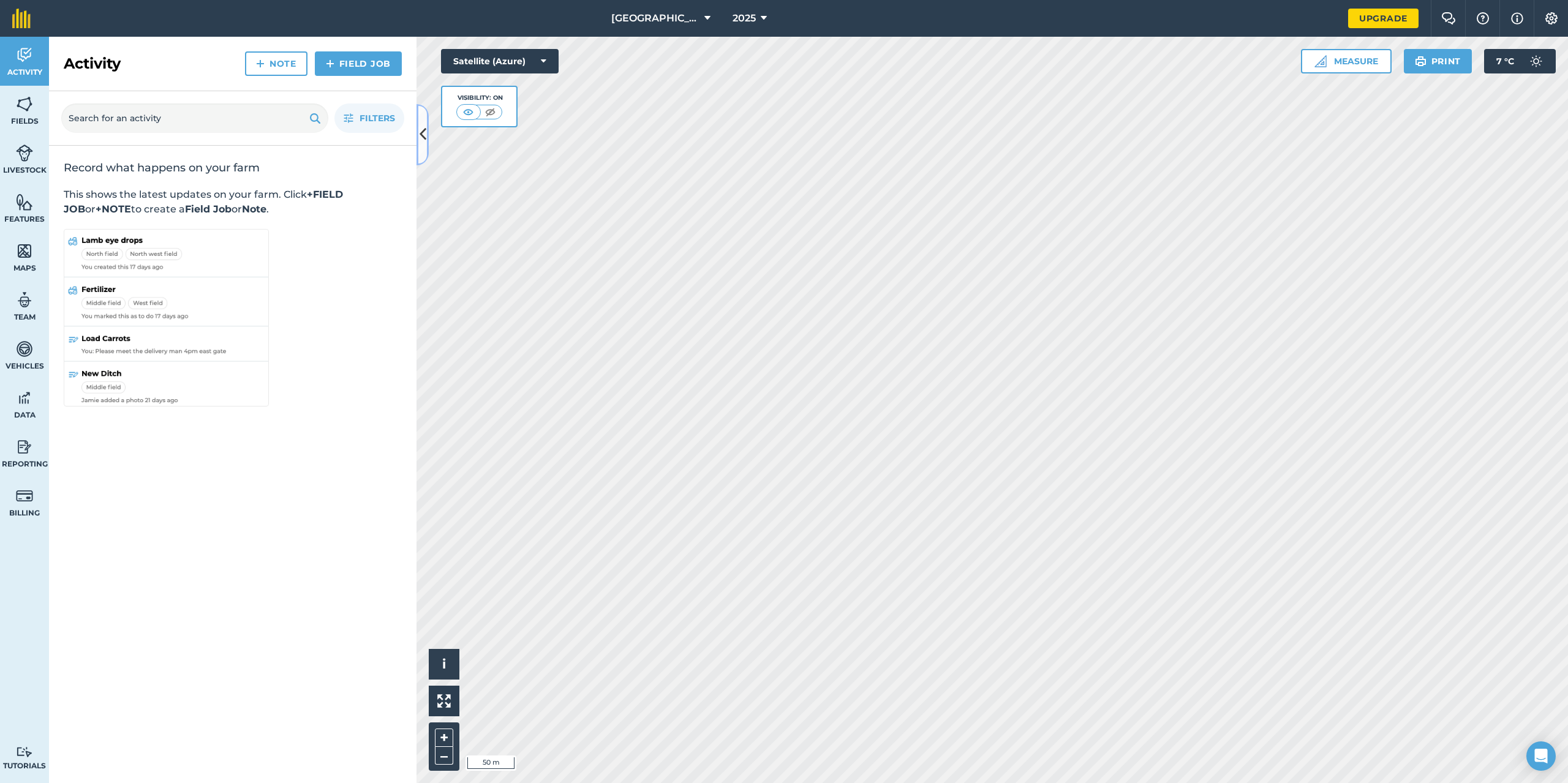
click at [418, 126] on button at bounding box center [423, 134] width 12 height 61
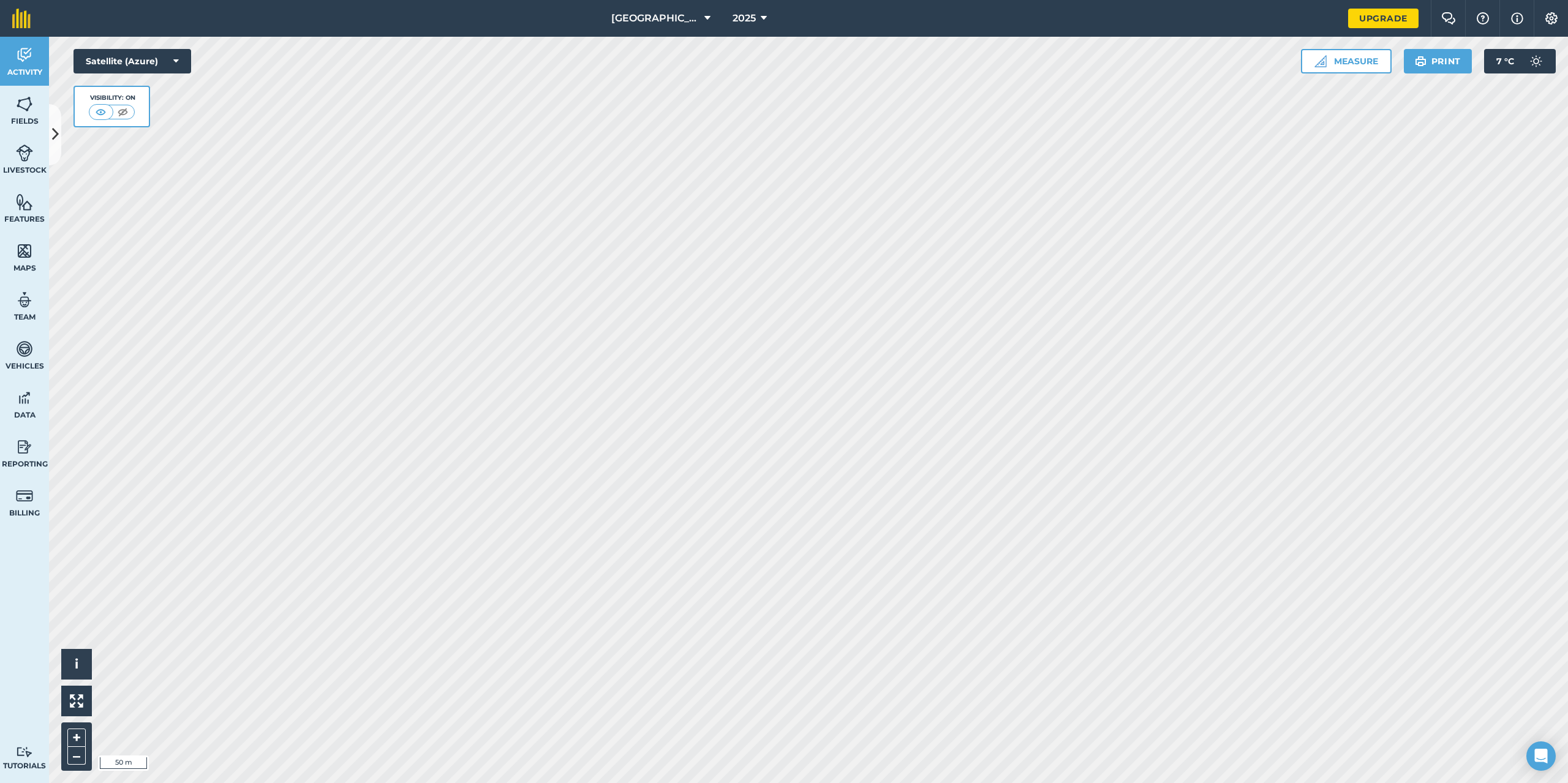
click at [0, 782] on nordpass-portal at bounding box center [0, 783] width 0 height 0
click at [688, 13] on span "Little Hoof Hill" at bounding box center [656, 18] width 88 height 15
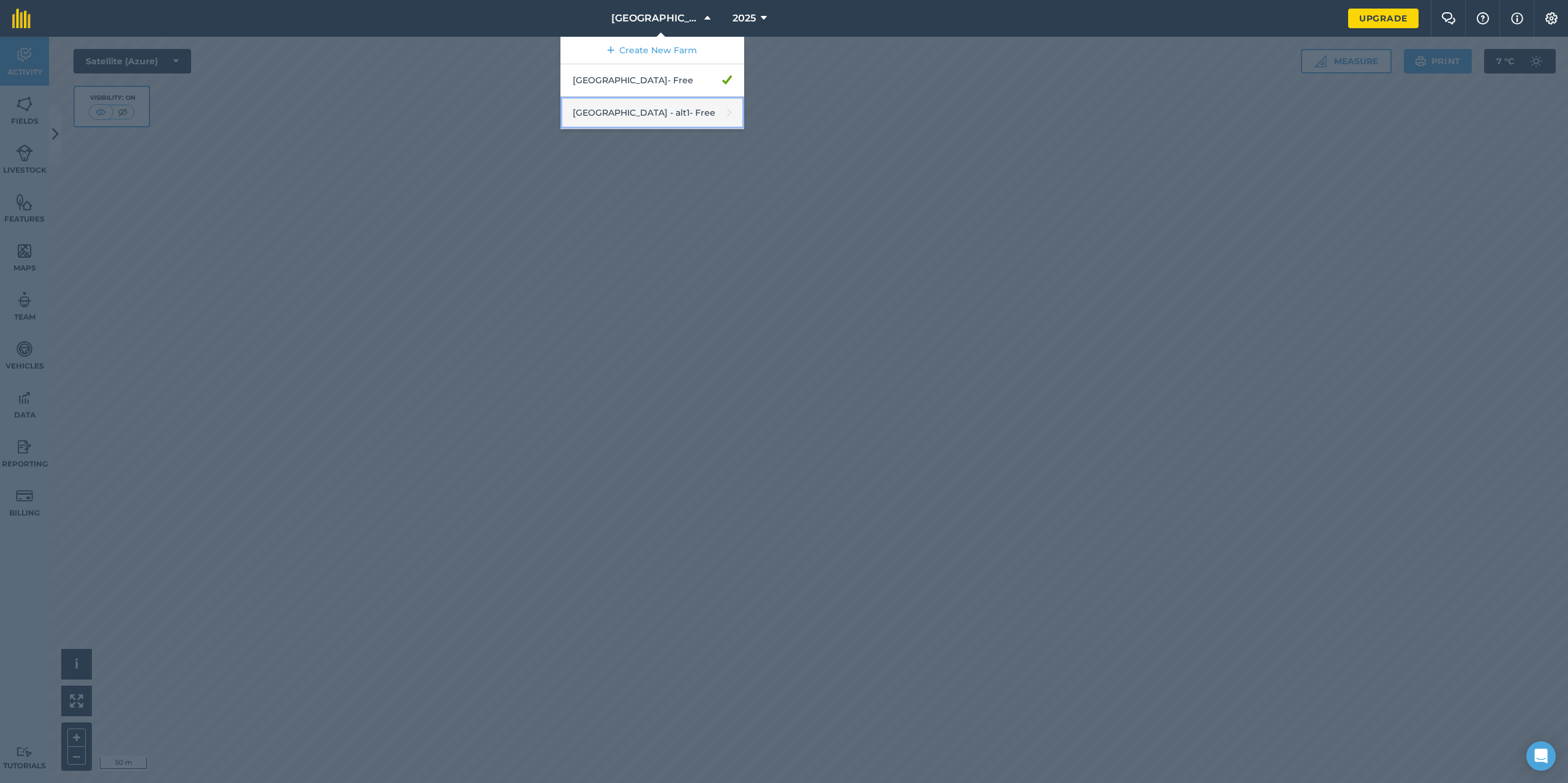
click at [636, 107] on link "Little Hoof Hill - alt1 - Free" at bounding box center [653, 113] width 184 height 32
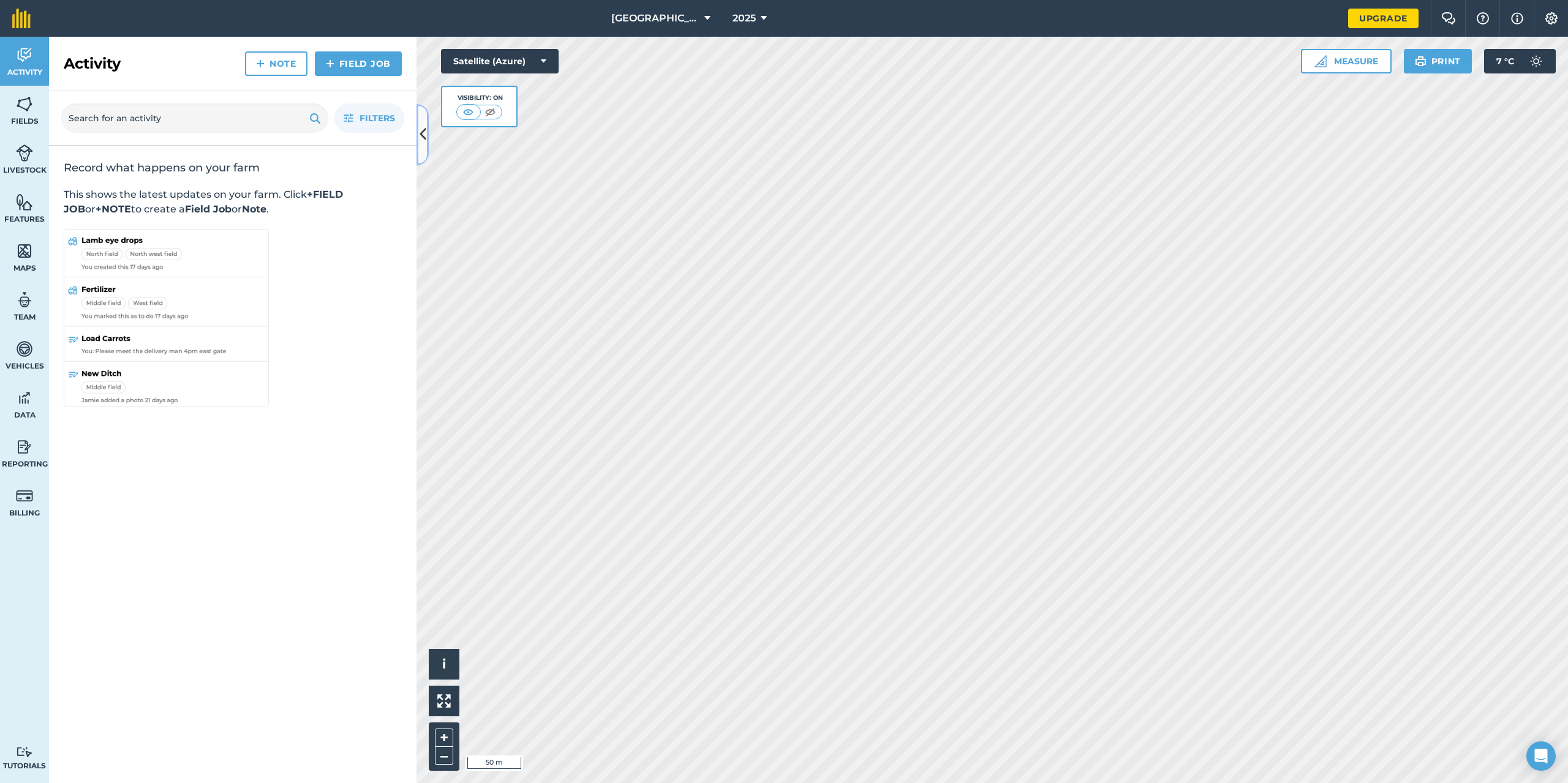
click at [423, 147] on button at bounding box center [423, 134] width 12 height 61
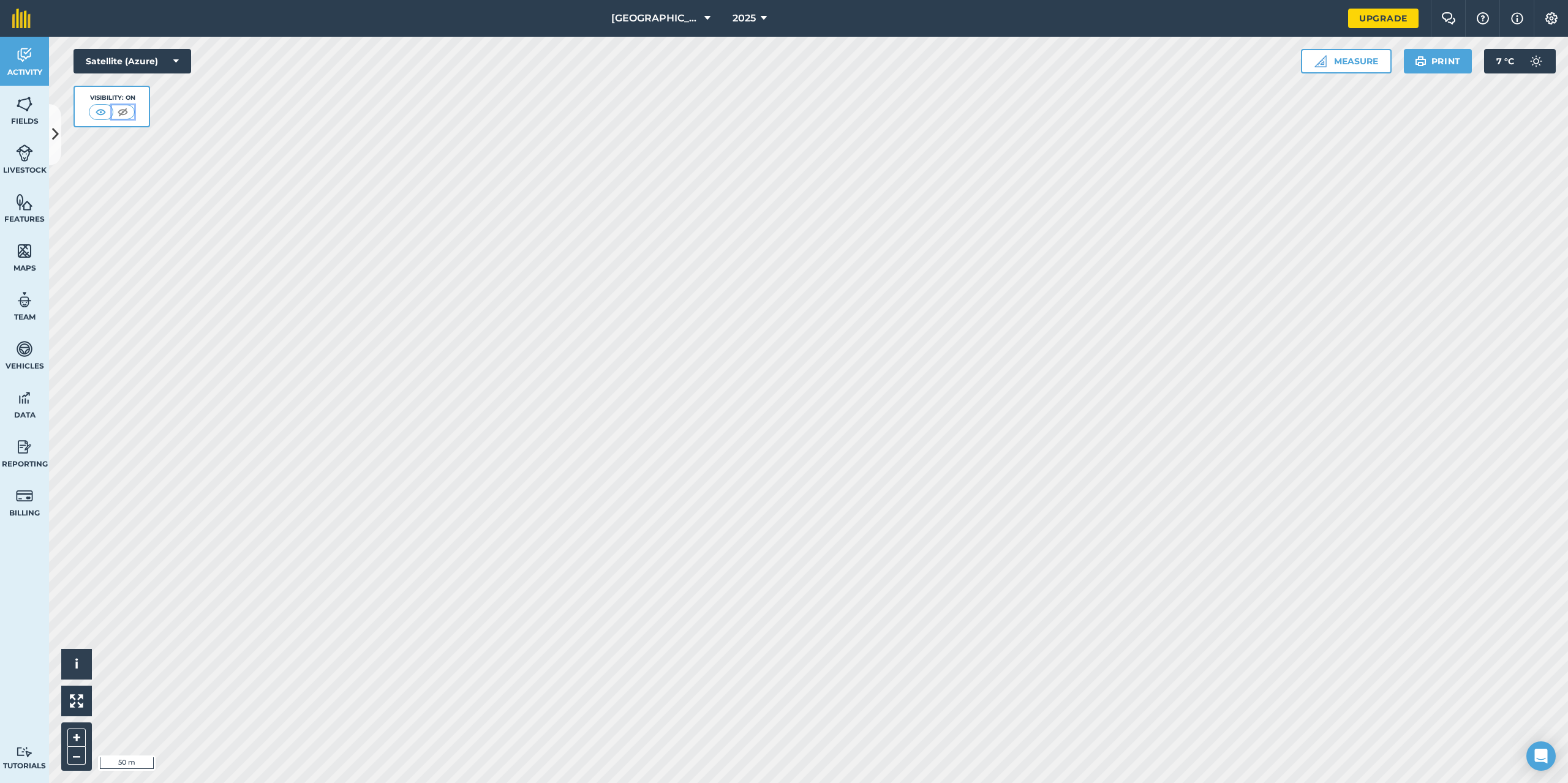
click at [118, 112] on img at bounding box center [123, 112] width 15 height 12
click at [101, 114] on img at bounding box center [101, 112] width 15 height 12
click at [19, 107] on img at bounding box center [25, 104] width 17 height 19
click at [53, 143] on icon at bounding box center [55, 134] width 7 height 22
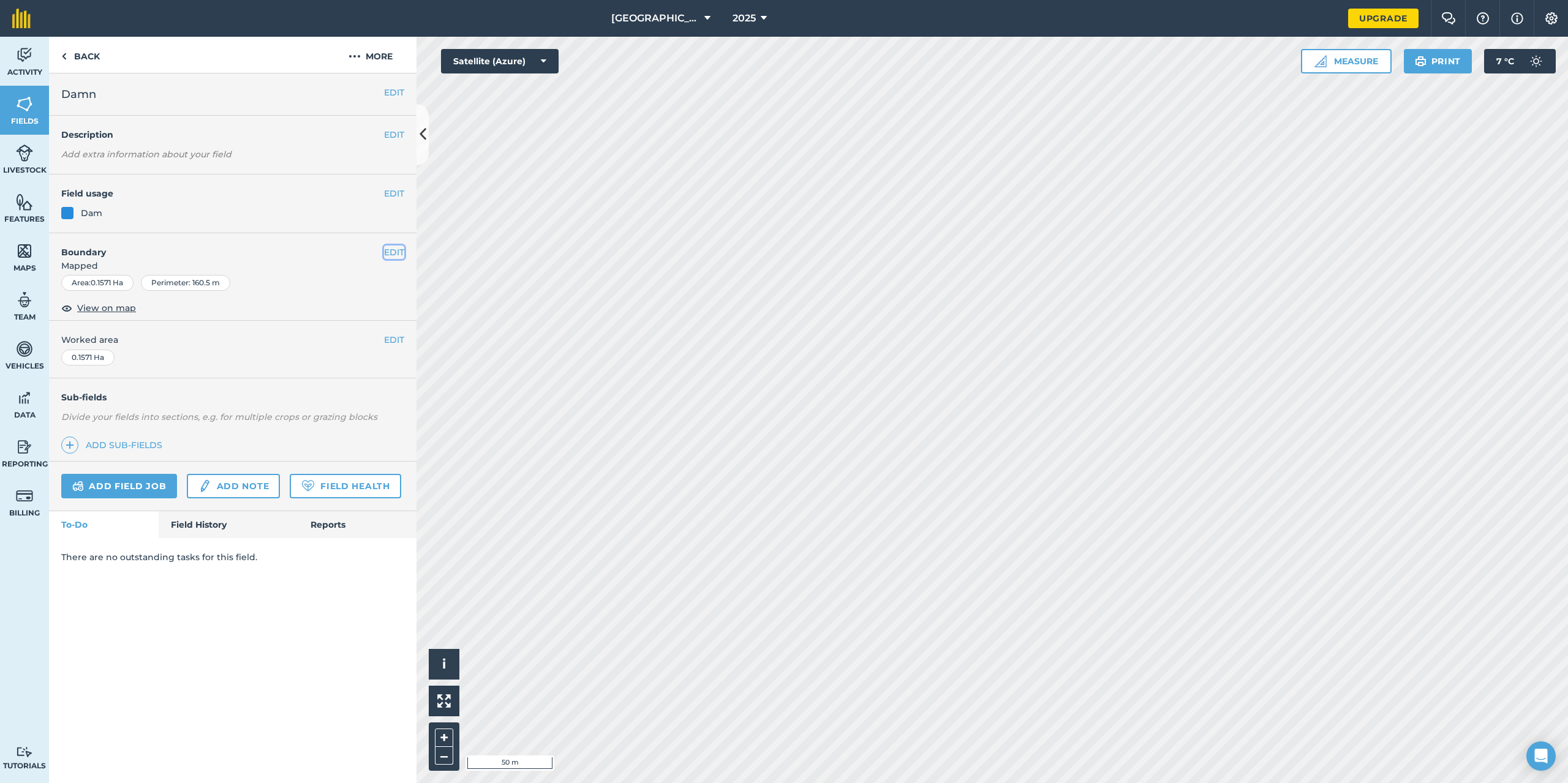
click at [387, 249] on button "EDIT" at bounding box center [394, 252] width 20 height 13
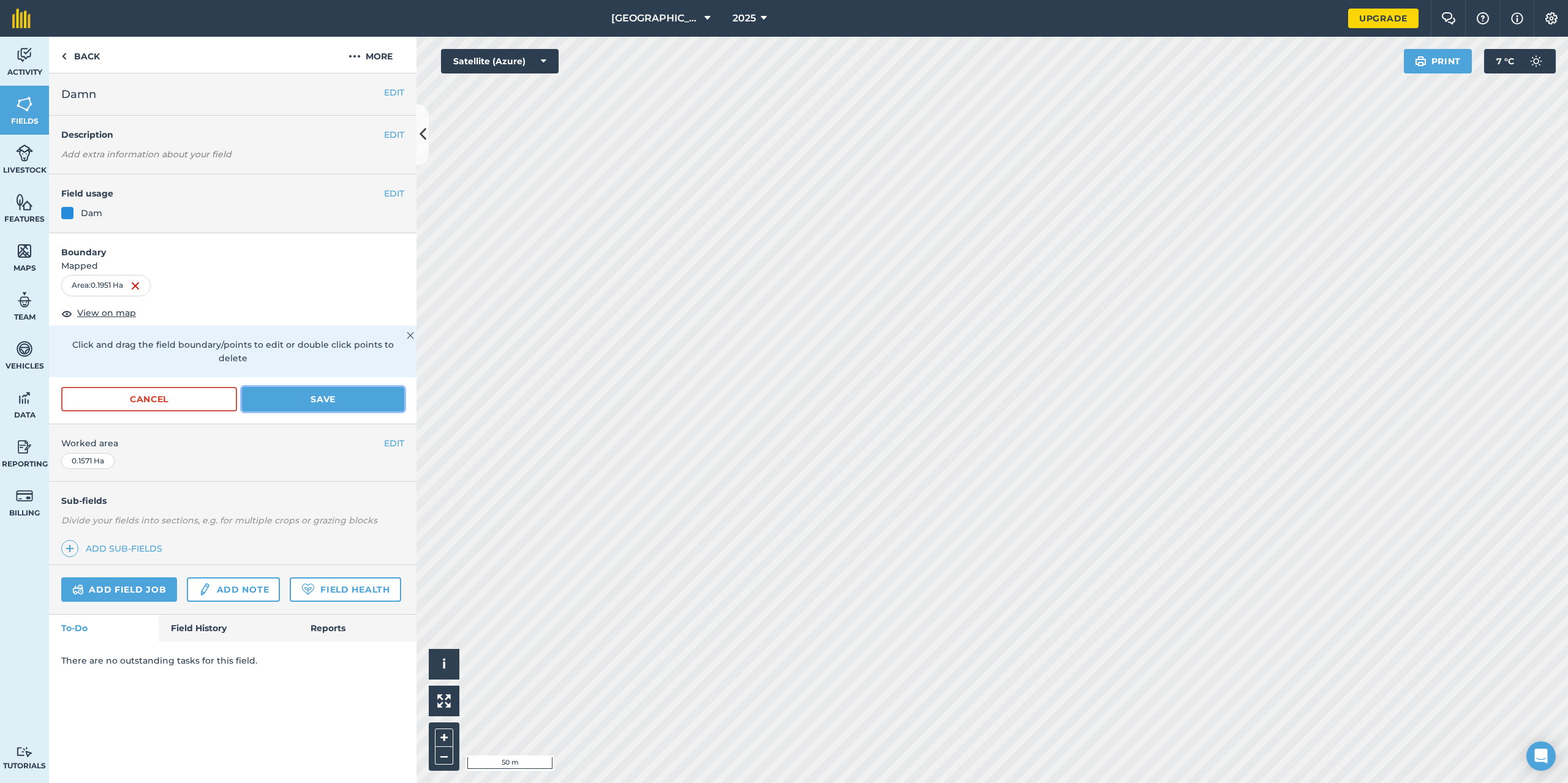
click at [261, 387] on button "Save" at bounding box center [323, 400] width 162 height 25
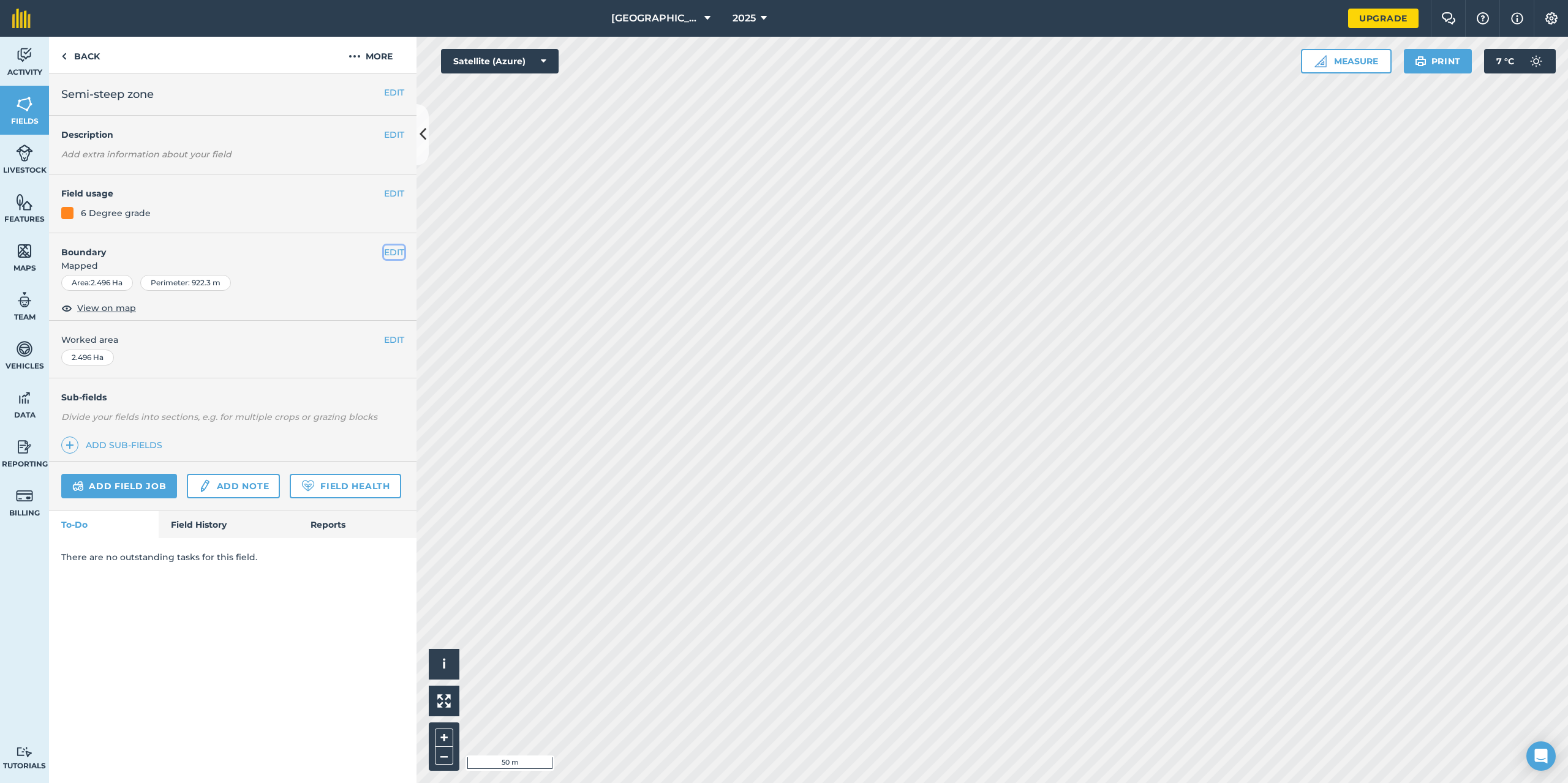
click at [386, 255] on button "EDIT" at bounding box center [394, 252] width 20 height 13
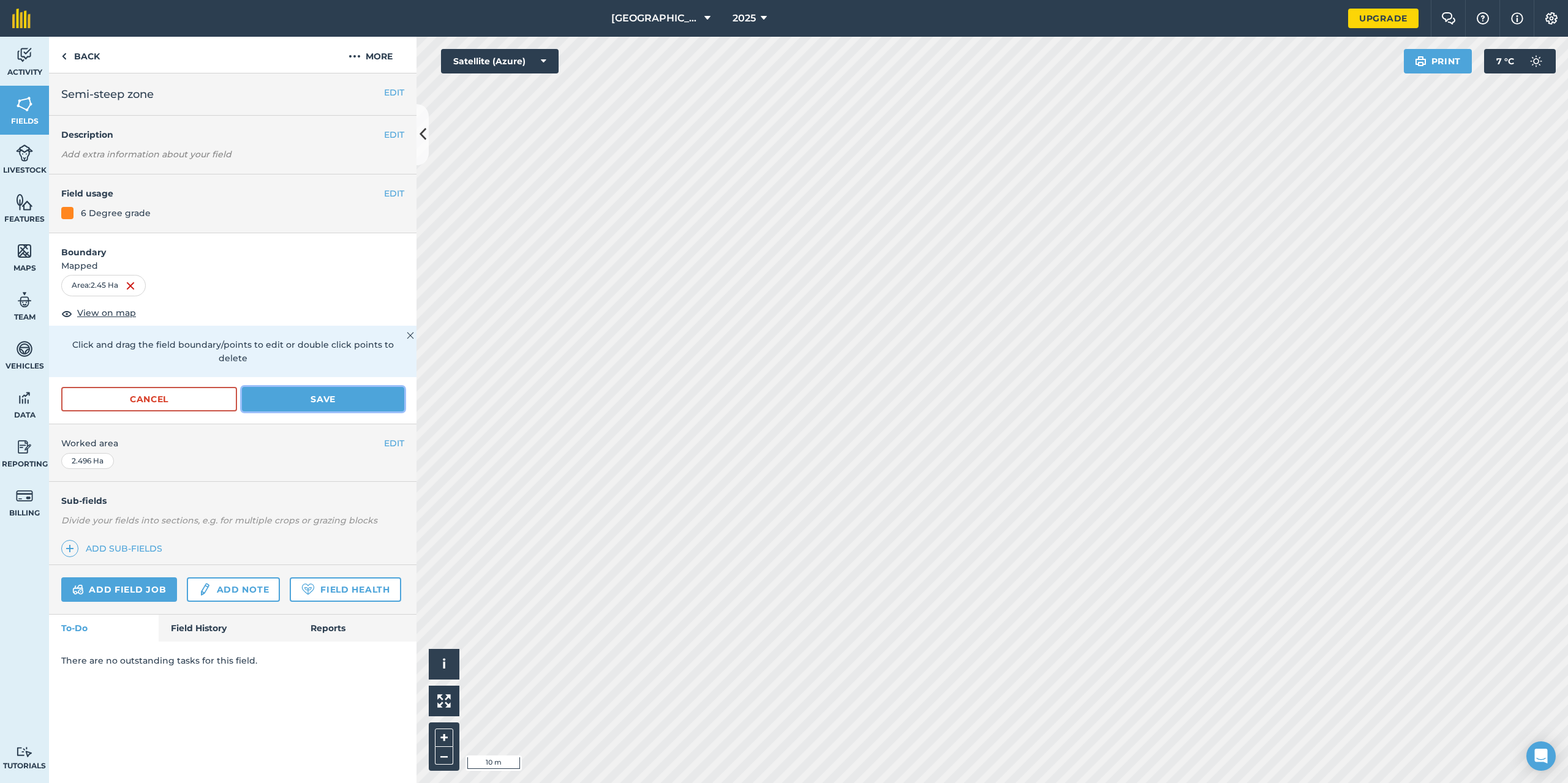
click at [286, 387] on button "Save" at bounding box center [323, 400] width 162 height 25
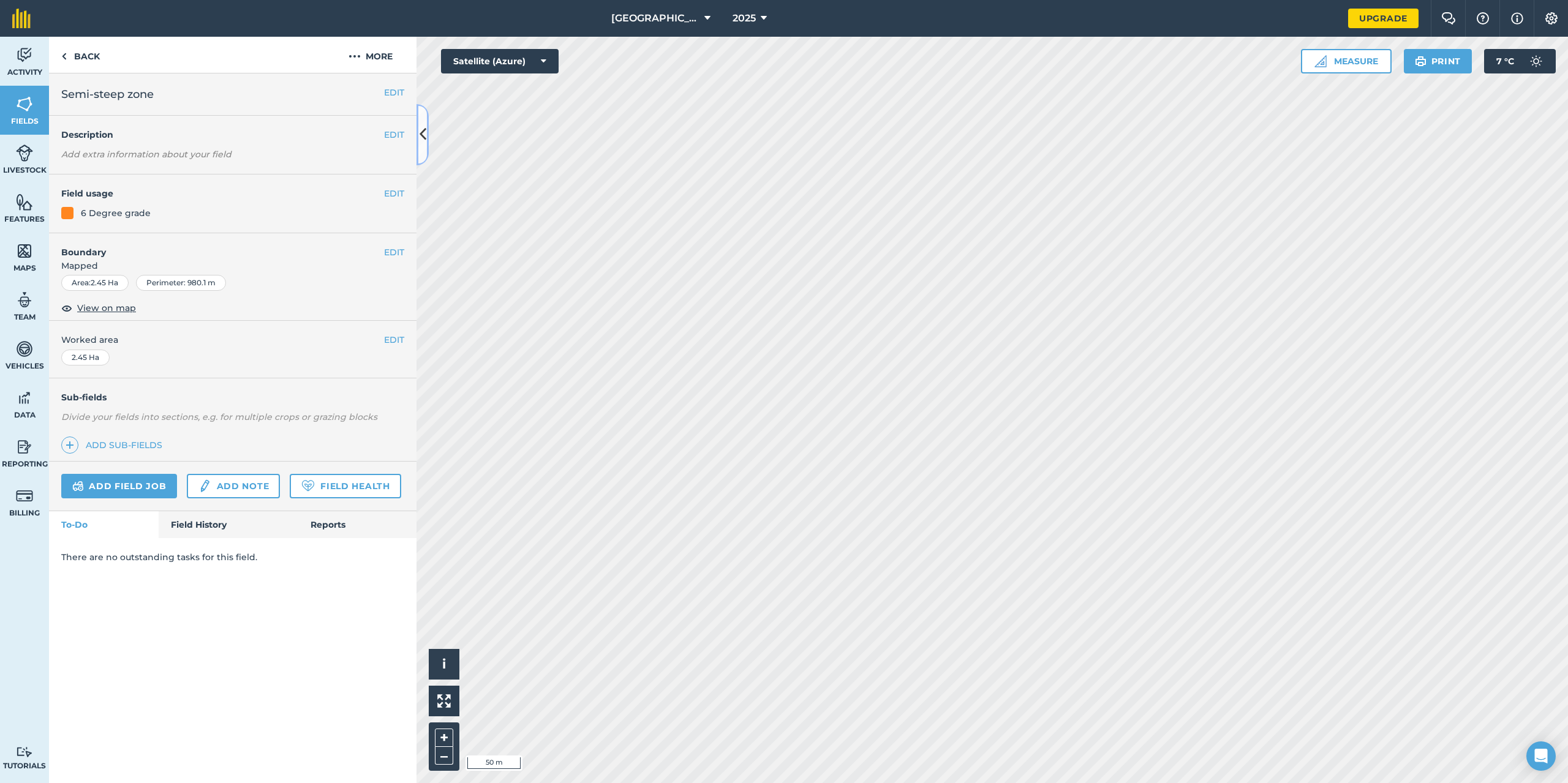
click at [421, 131] on icon at bounding box center [423, 134] width 7 height 22
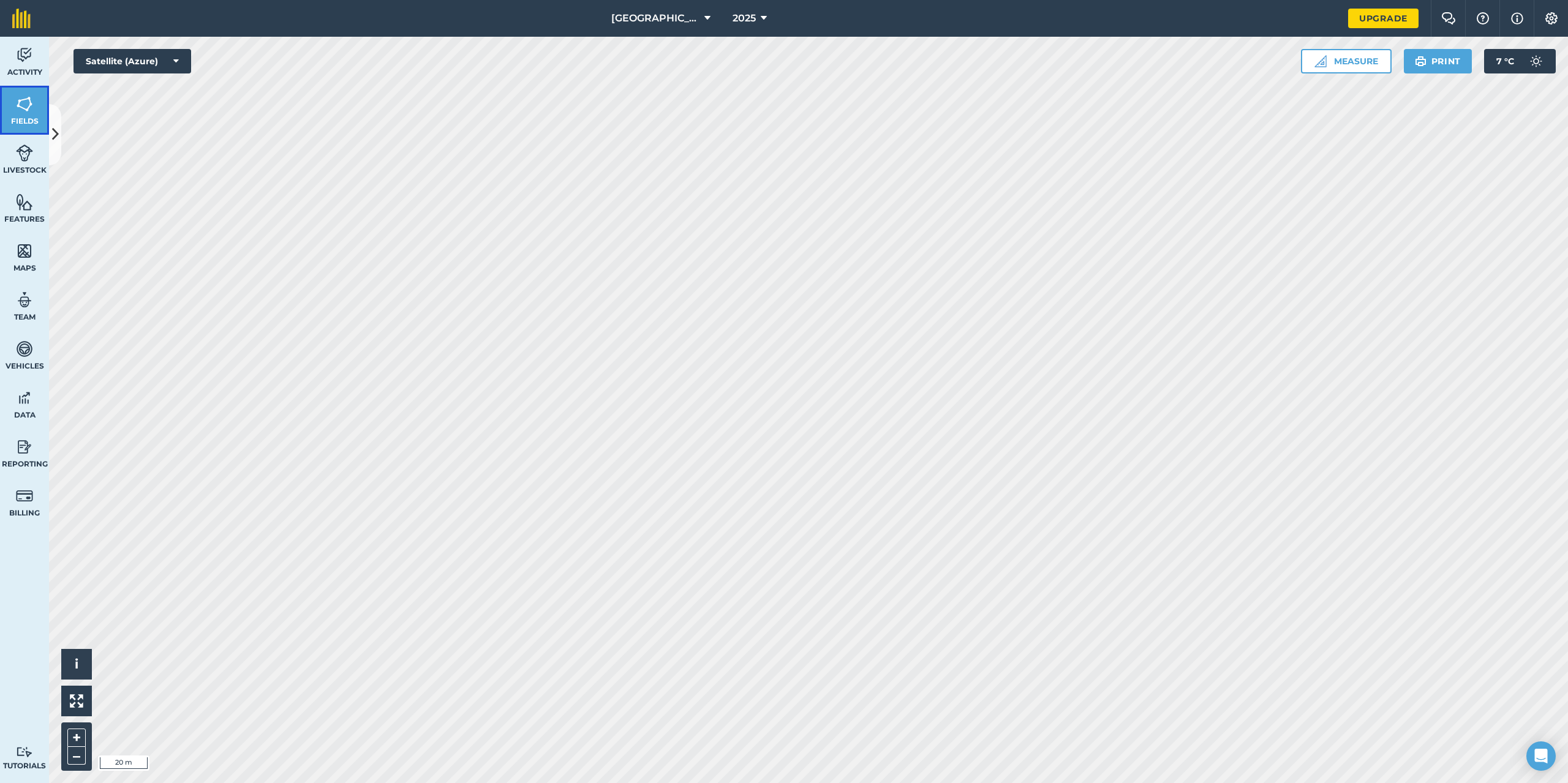
click at [17, 100] on img at bounding box center [25, 104] width 17 height 19
click at [52, 126] on icon at bounding box center [55, 134] width 7 height 22
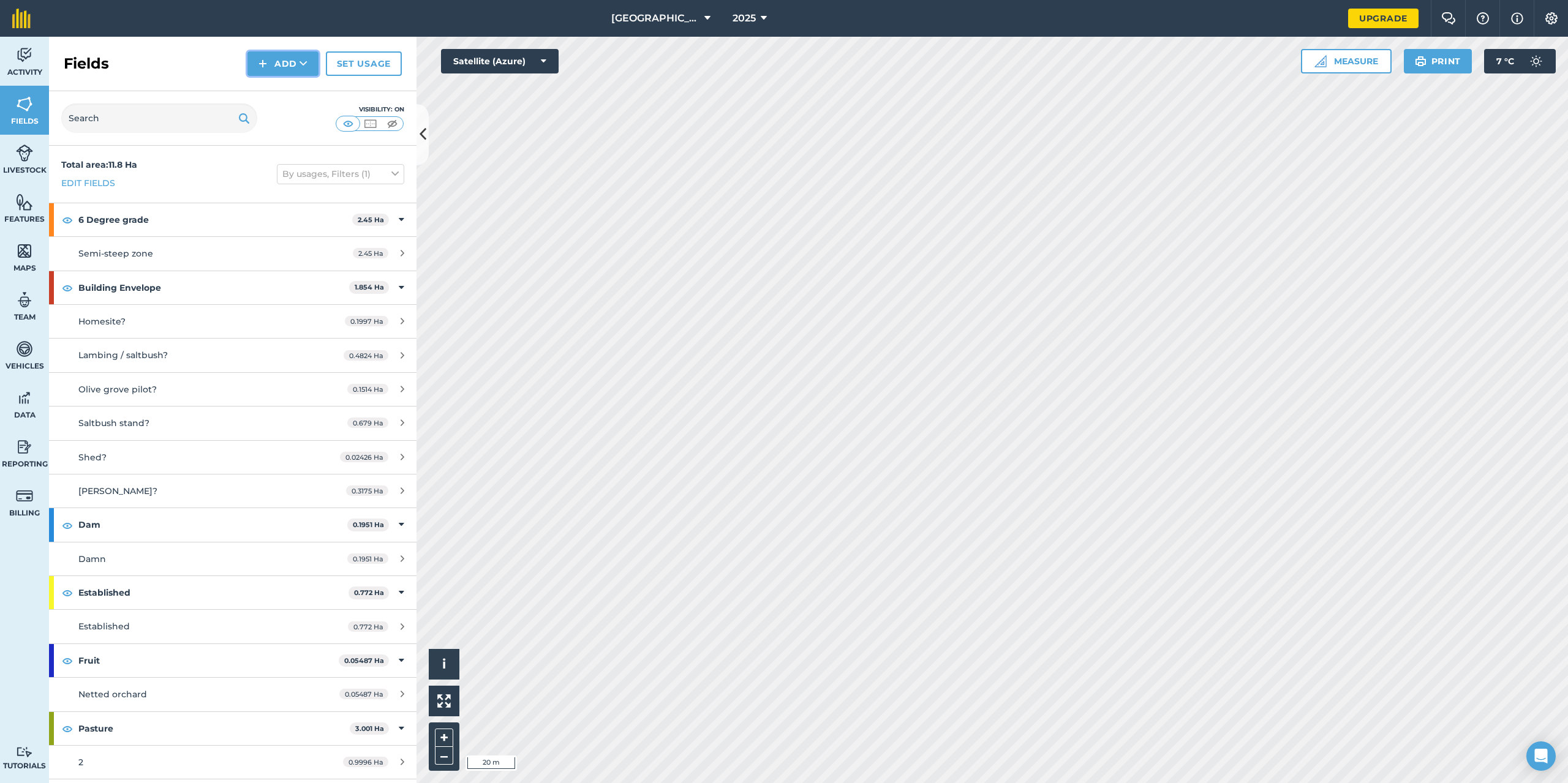
click at [292, 61] on button "Add" at bounding box center [283, 64] width 71 height 25
click at [278, 94] on link "Draw" at bounding box center [282, 91] width 67 height 27
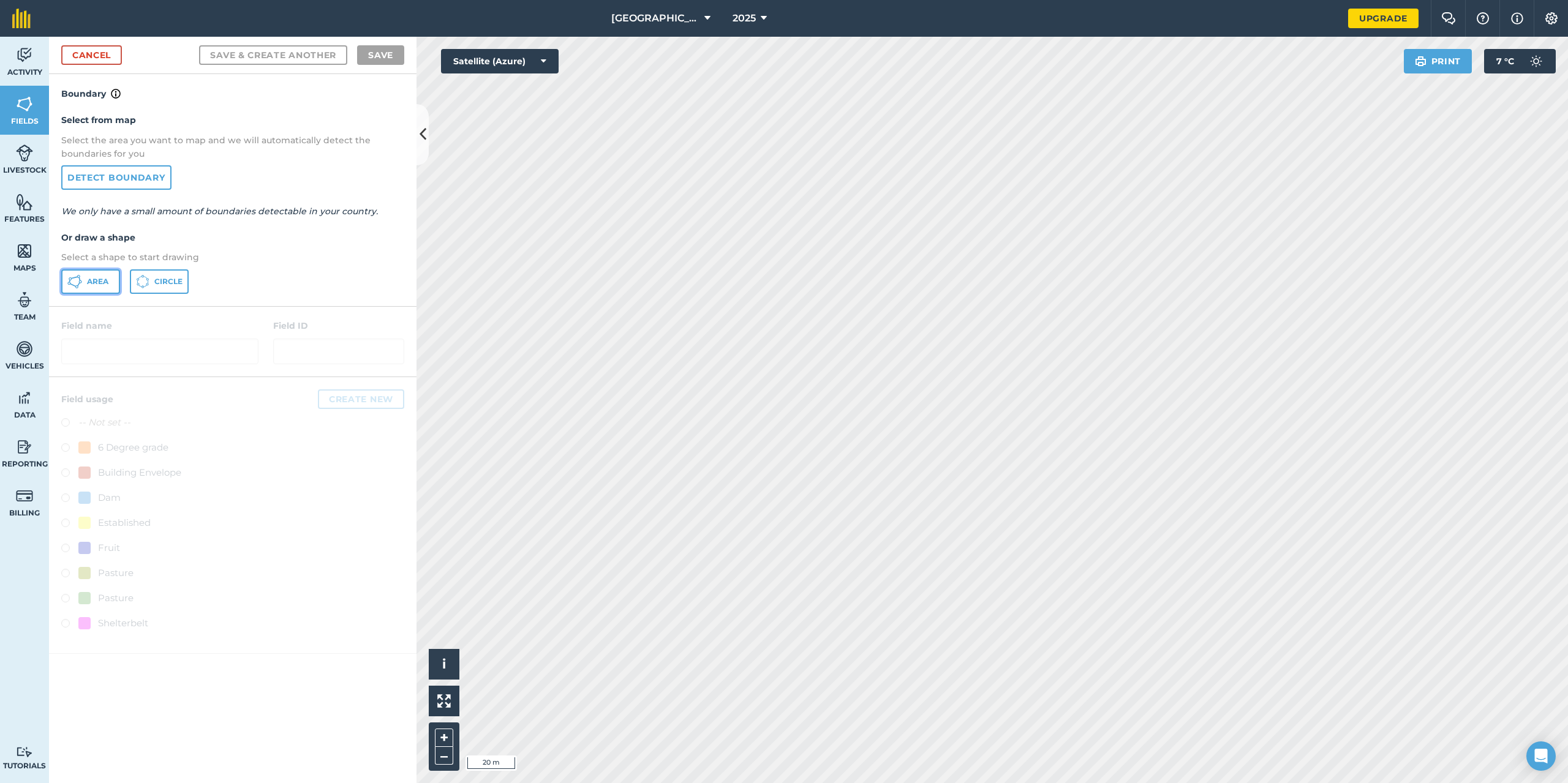
click at [80, 280] on icon at bounding box center [79, 278] width 2 height 4
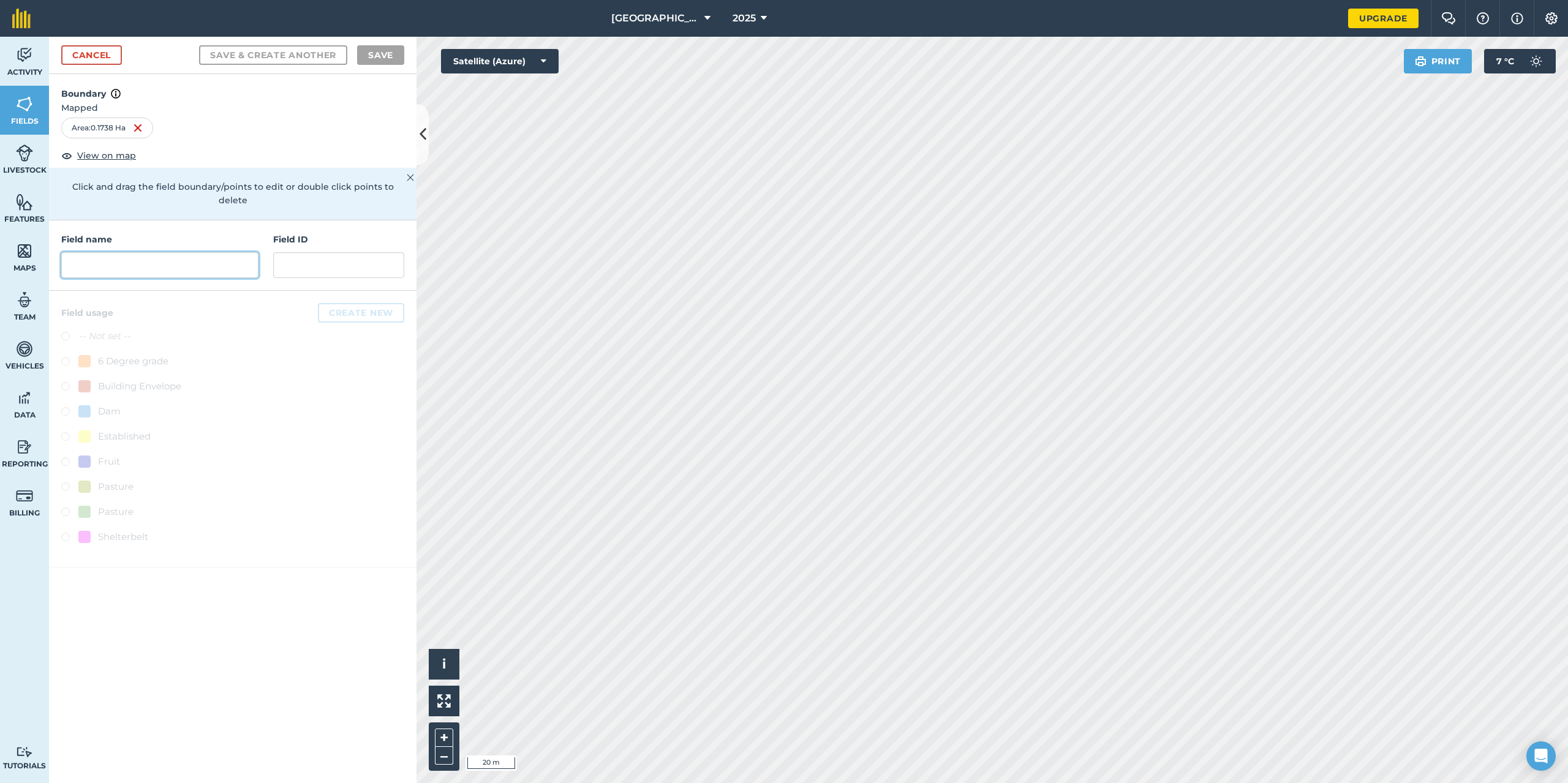
click at [118, 254] on input "text" at bounding box center [159, 264] width 197 height 26
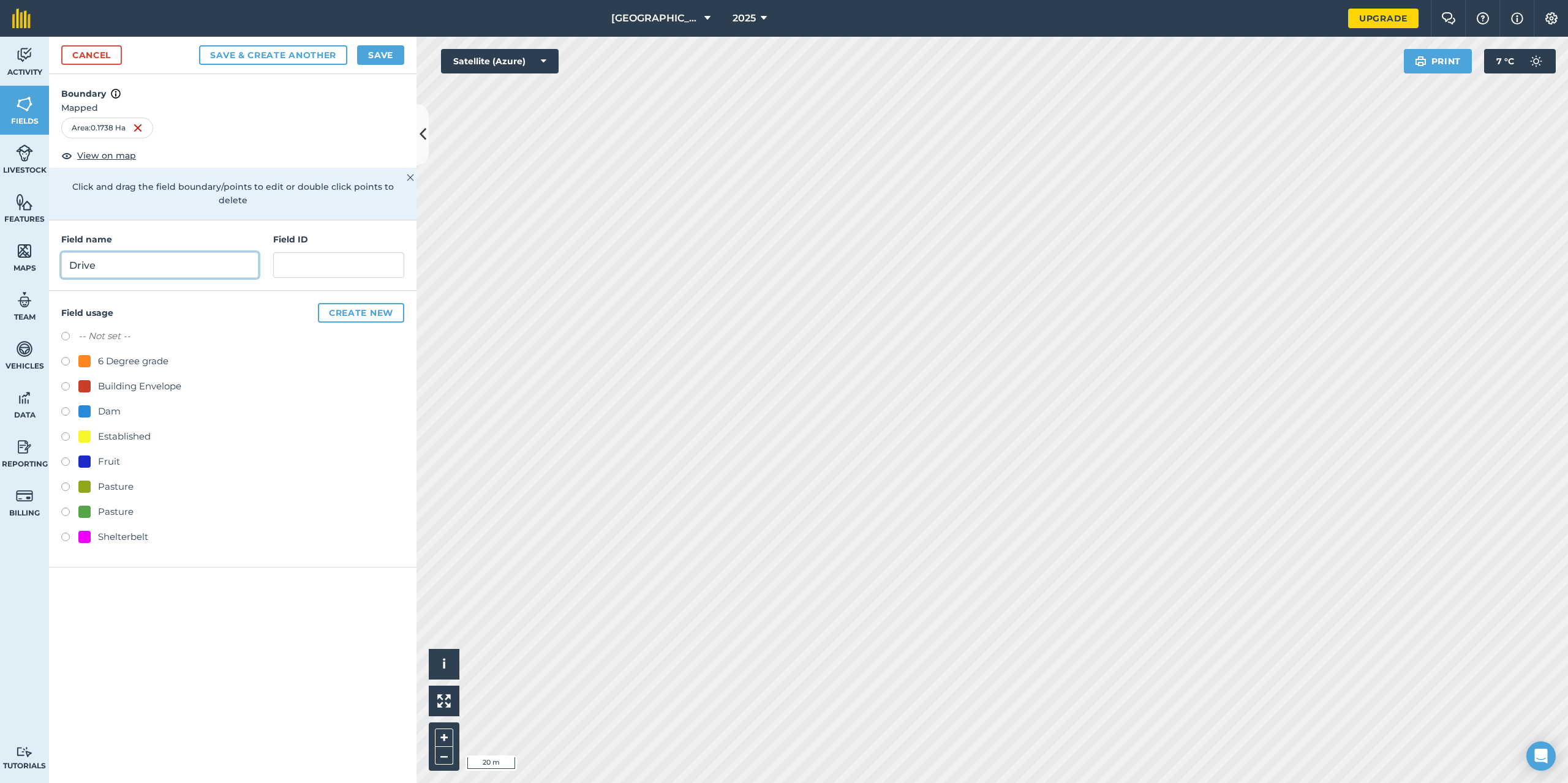
type input "Drive"
click at [67, 382] on label at bounding box center [70, 388] width 17 height 12
radio input "true"
click at [375, 59] on button "Save" at bounding box center [380, 55] width 47 height 19
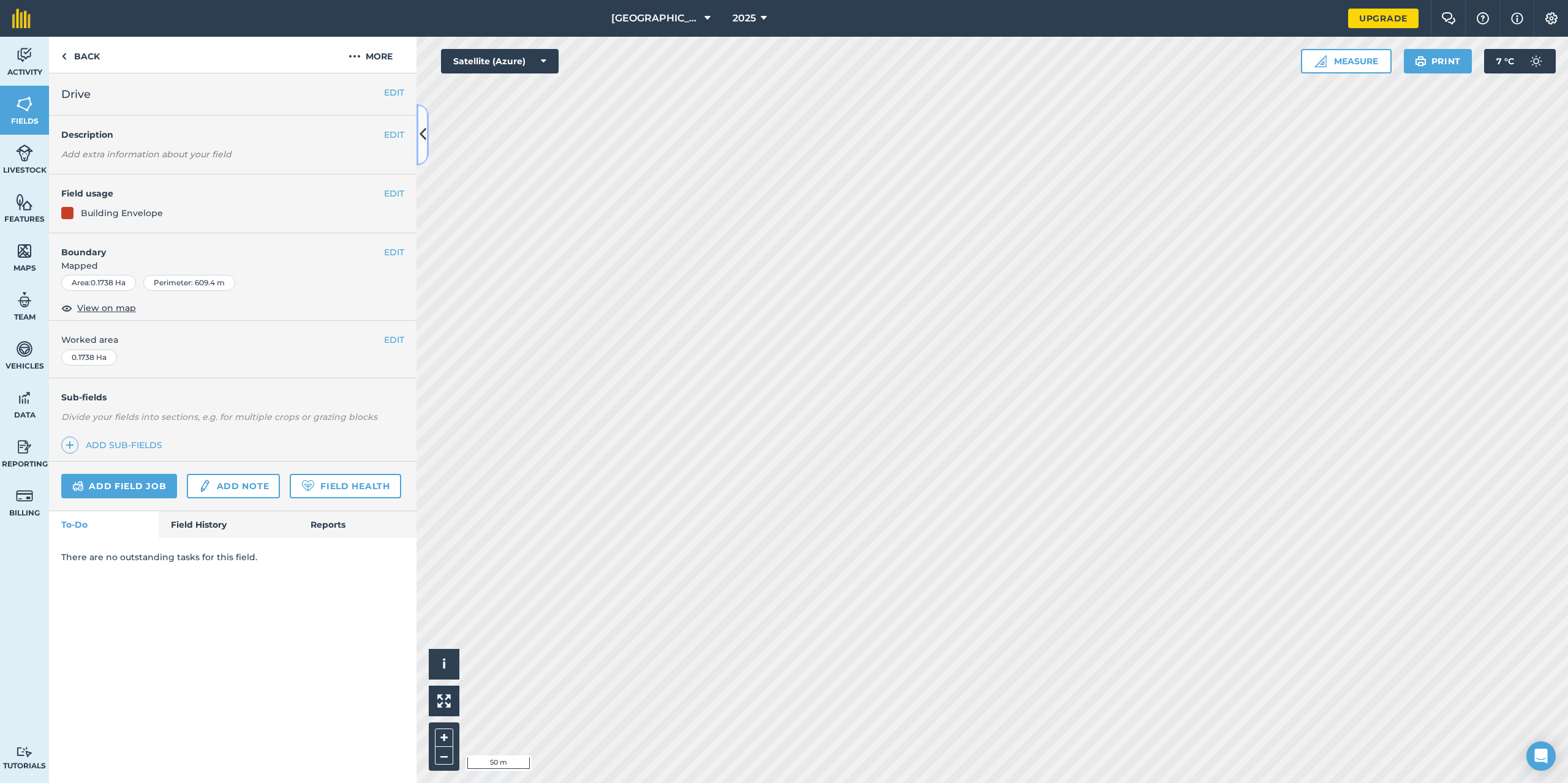
click at [428, 142] on button at bounding box center [423, 134] width 12 height 61
